Goal: Check status: Check status

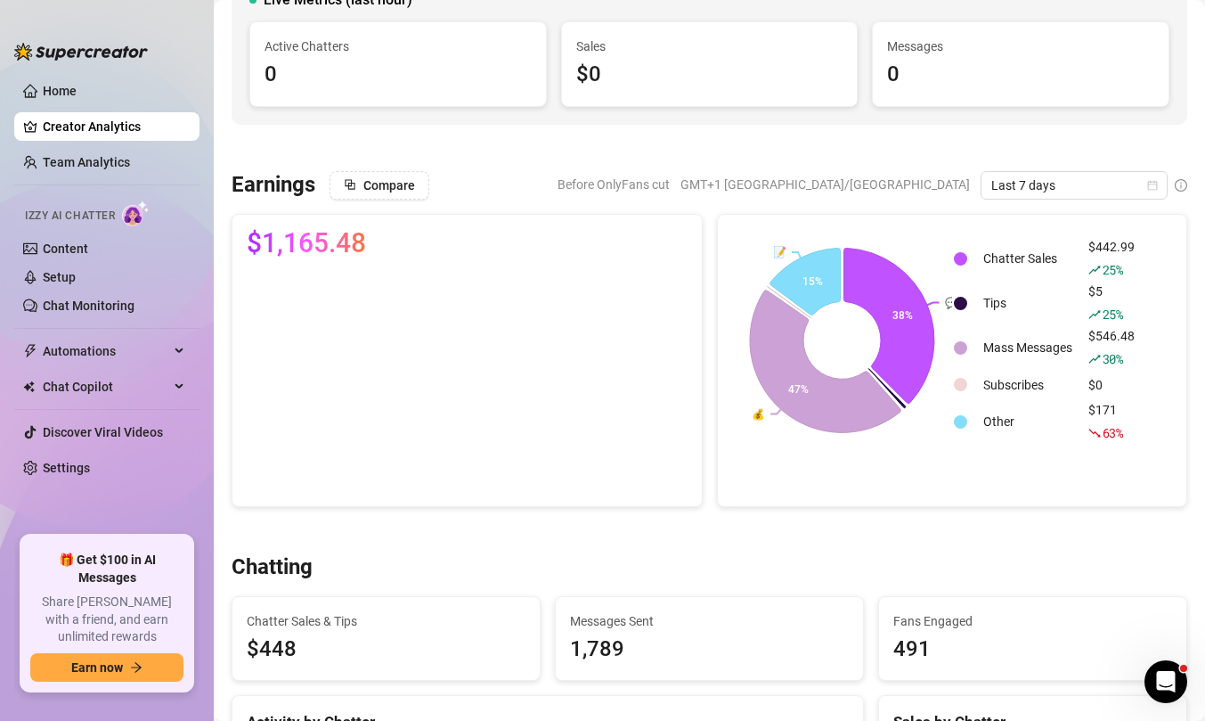
scroll to position [149, 0]
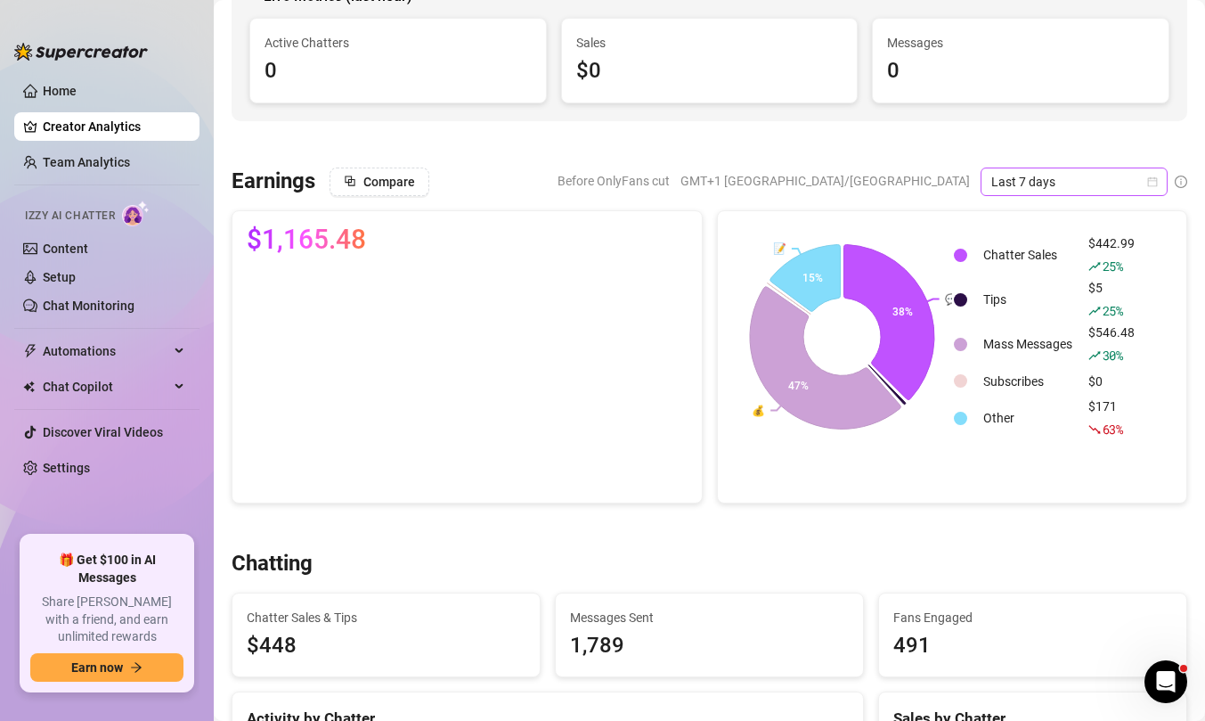
click at [1098, 184] on span "Last 7 days" at bounding box center [1075, 181] width 166 height 27
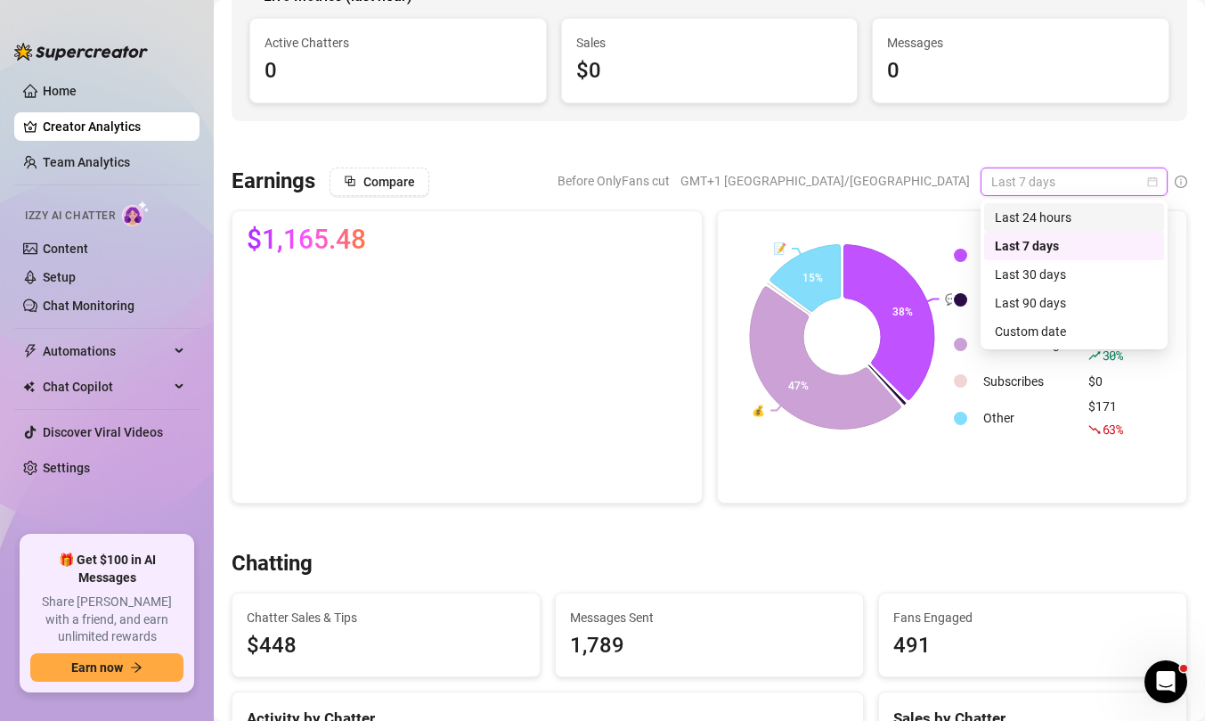
click at [1082, 216] on div "Last 24 hours" at bounding box center [1074, 218] width 159 height 20
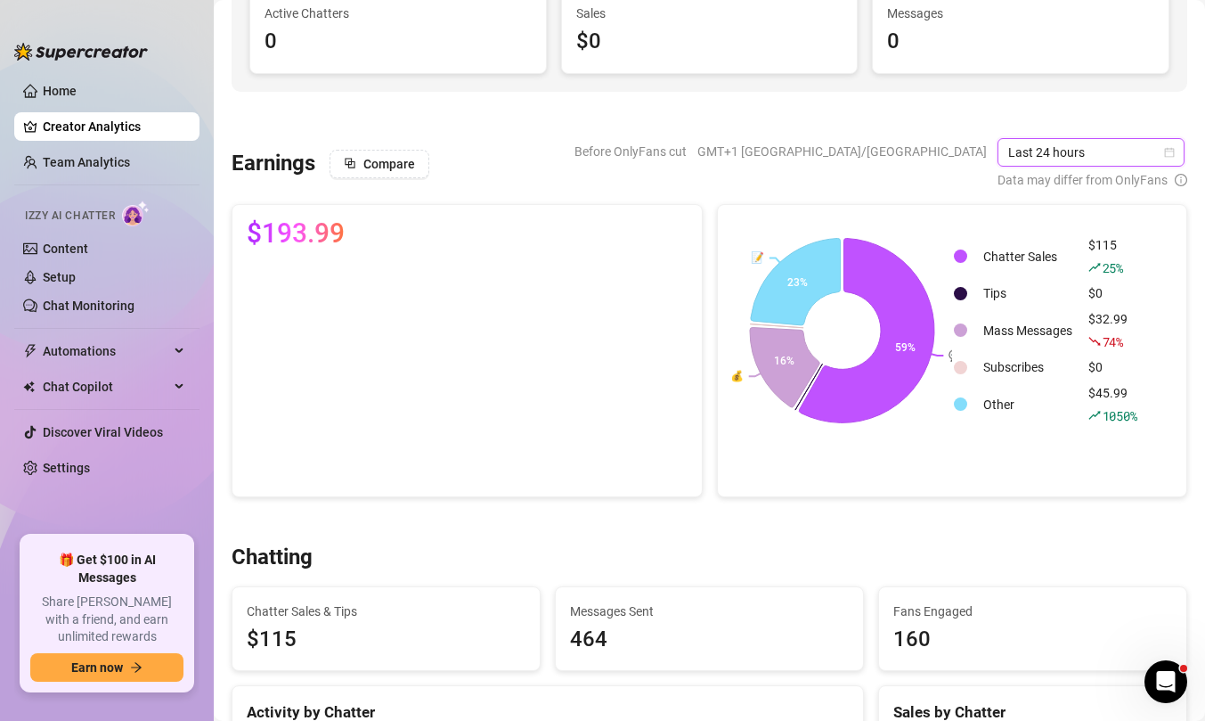
scroll to position [0, 0]
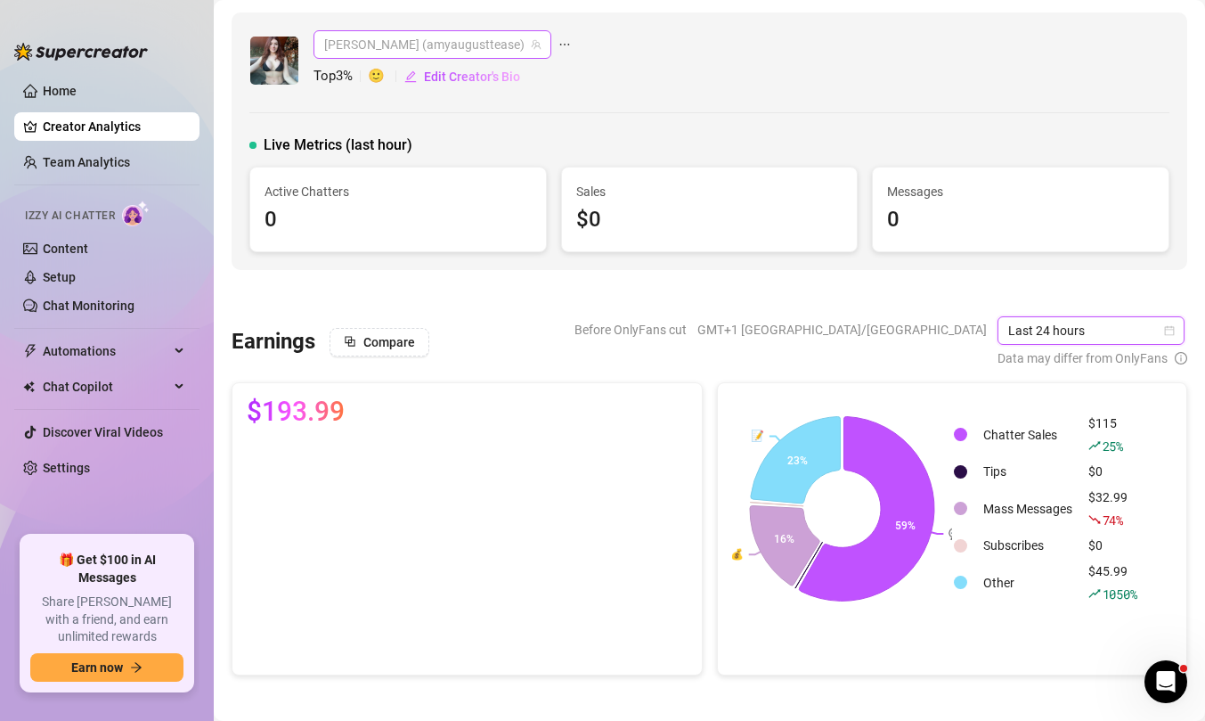
click at [431, 46] on span "[PERSON_NAME] (amyaugusttease)" at bounding box center [432, 44] width 216 height 27
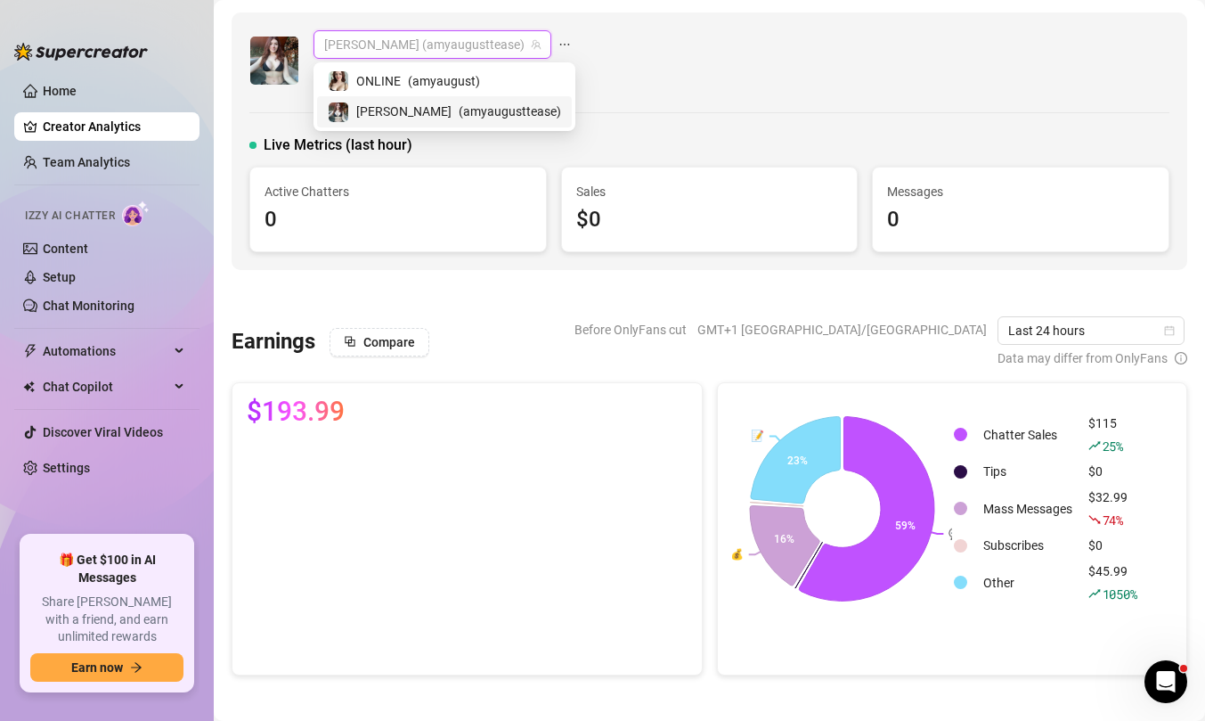
click at [459, 110] on span "( amyaugusttease )" at bounding box center [510, 112] width 102 height 20
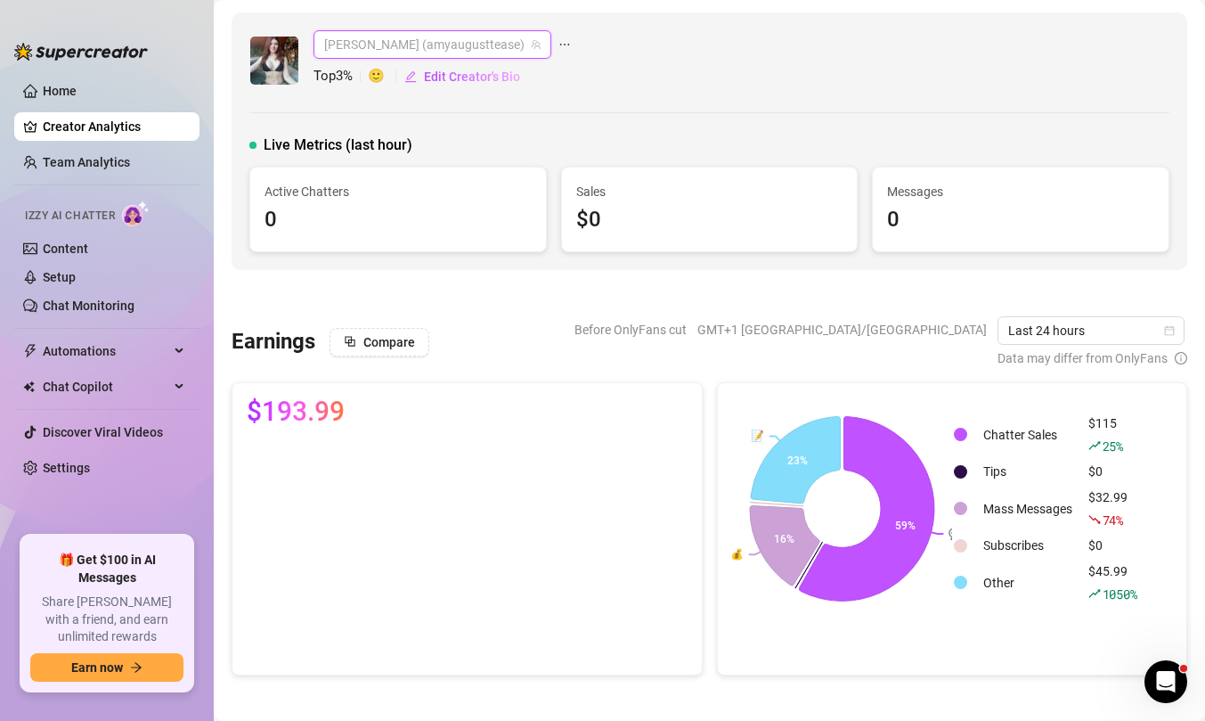
click at [431, 46] on span "[PERSON_NAME] (amyaugusttease)" at bounding box center [432, 44] width 216 height 27
click at [416, 80] on span "( amyaugust )" at bounding box center [444, 81] width 72 height 20
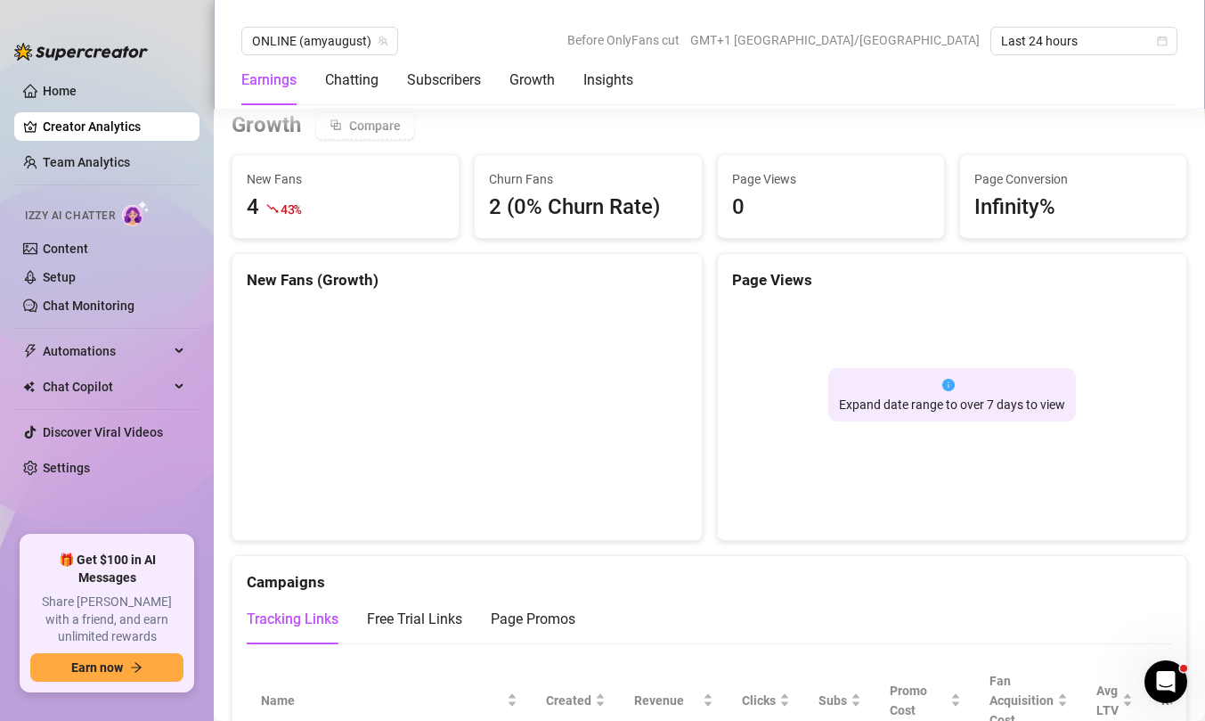
scroll to position [1533, 0]
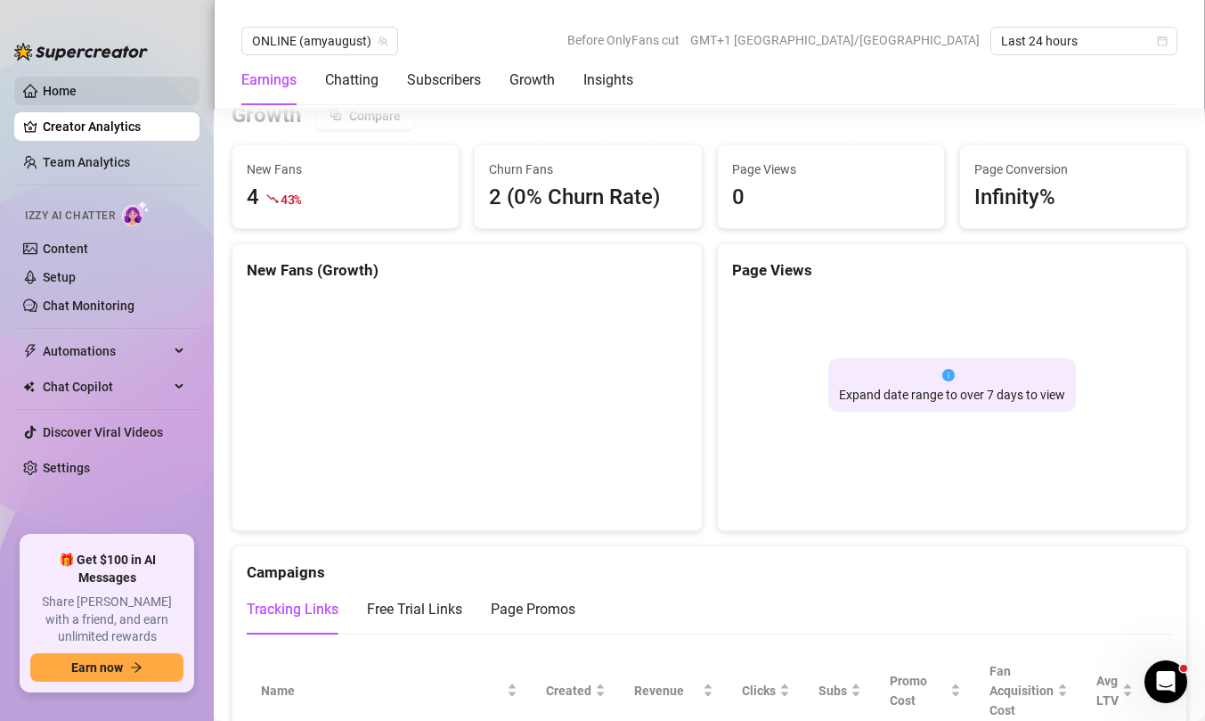
click at [48, 87] on link "Home" at bounding box center [60, 91] width 34 height 14
